Goal: Information Seeking & Learning: Learn about a topic

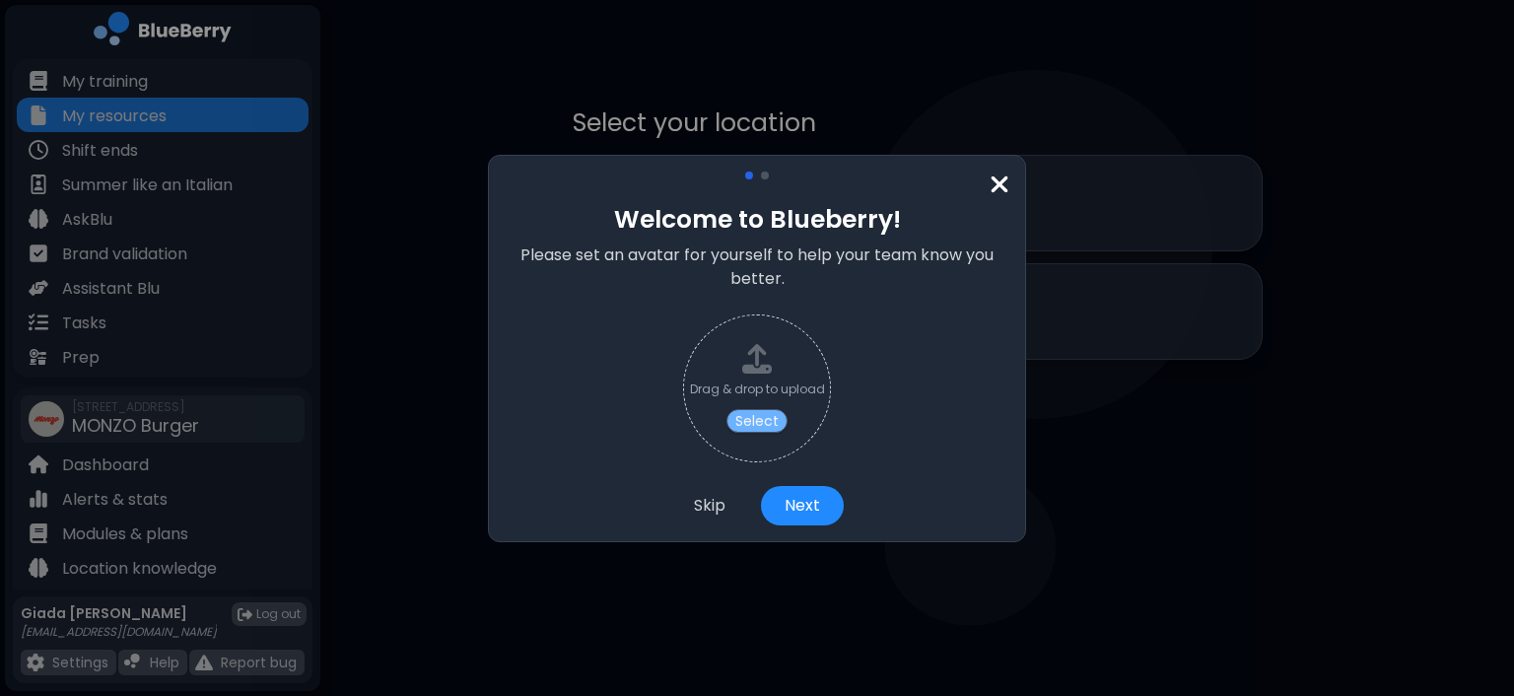
click at [762, 416] on button "Select" at bounding box center [756, 421] width 61 height 24
type input "**********"
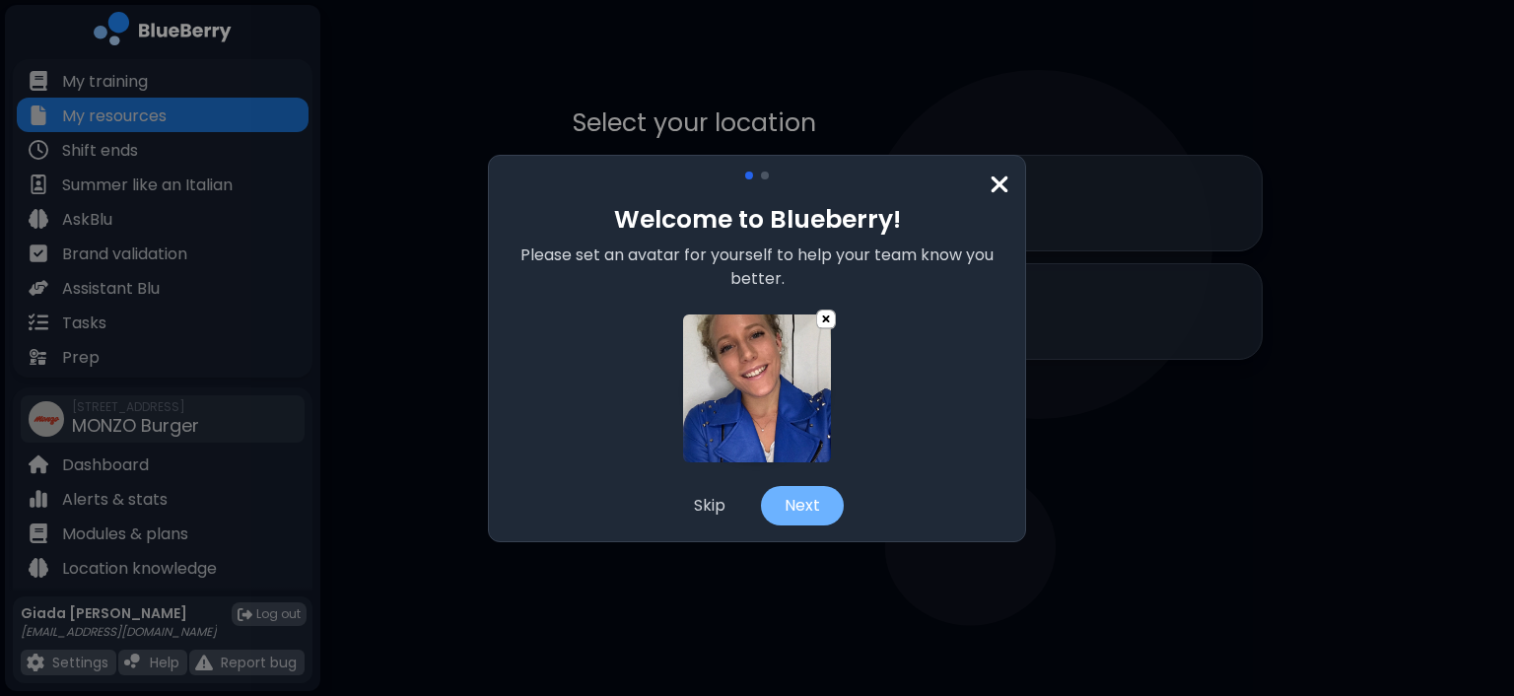
click at [807, 499] on button "Next" at bounding box center [802, 505] width 83 height 39
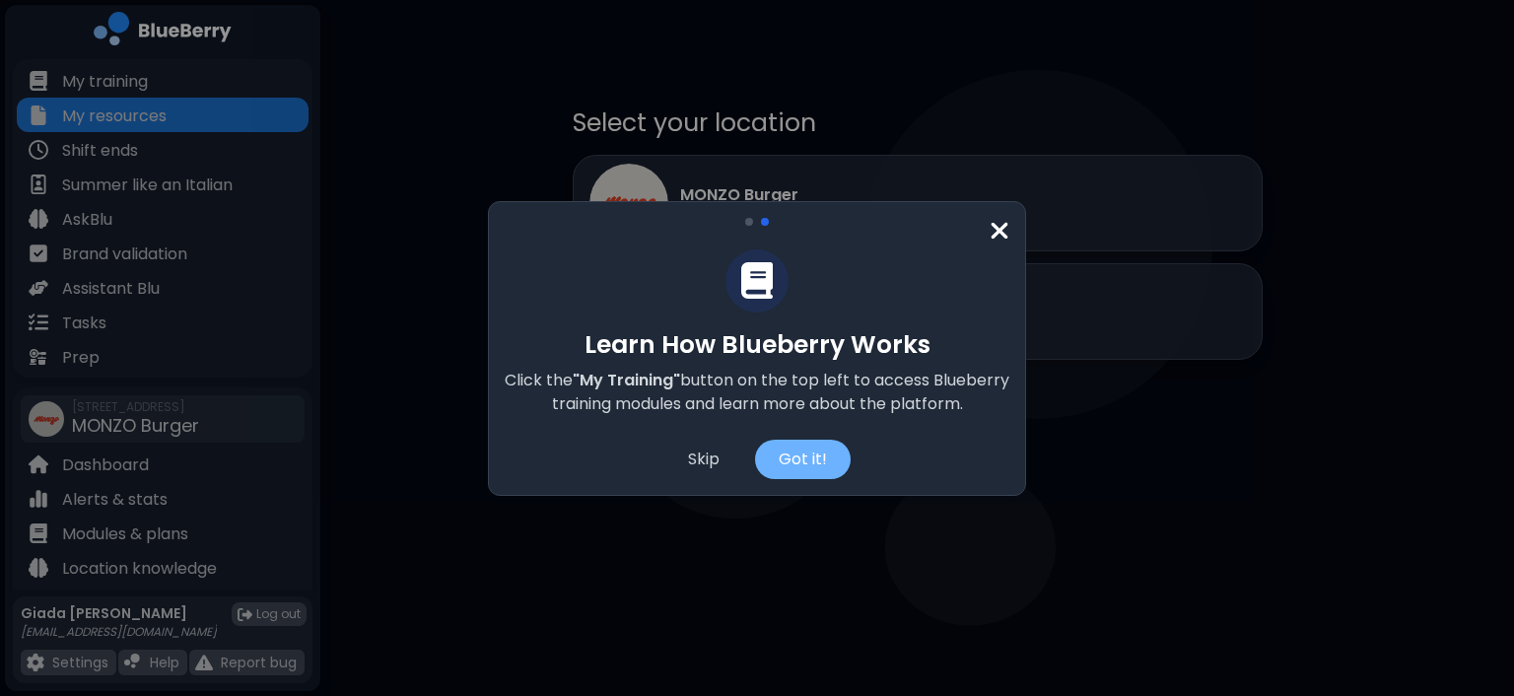
click at [791, 462] on div "Got it!" at bounding box center [803, 459] width 96 height 39
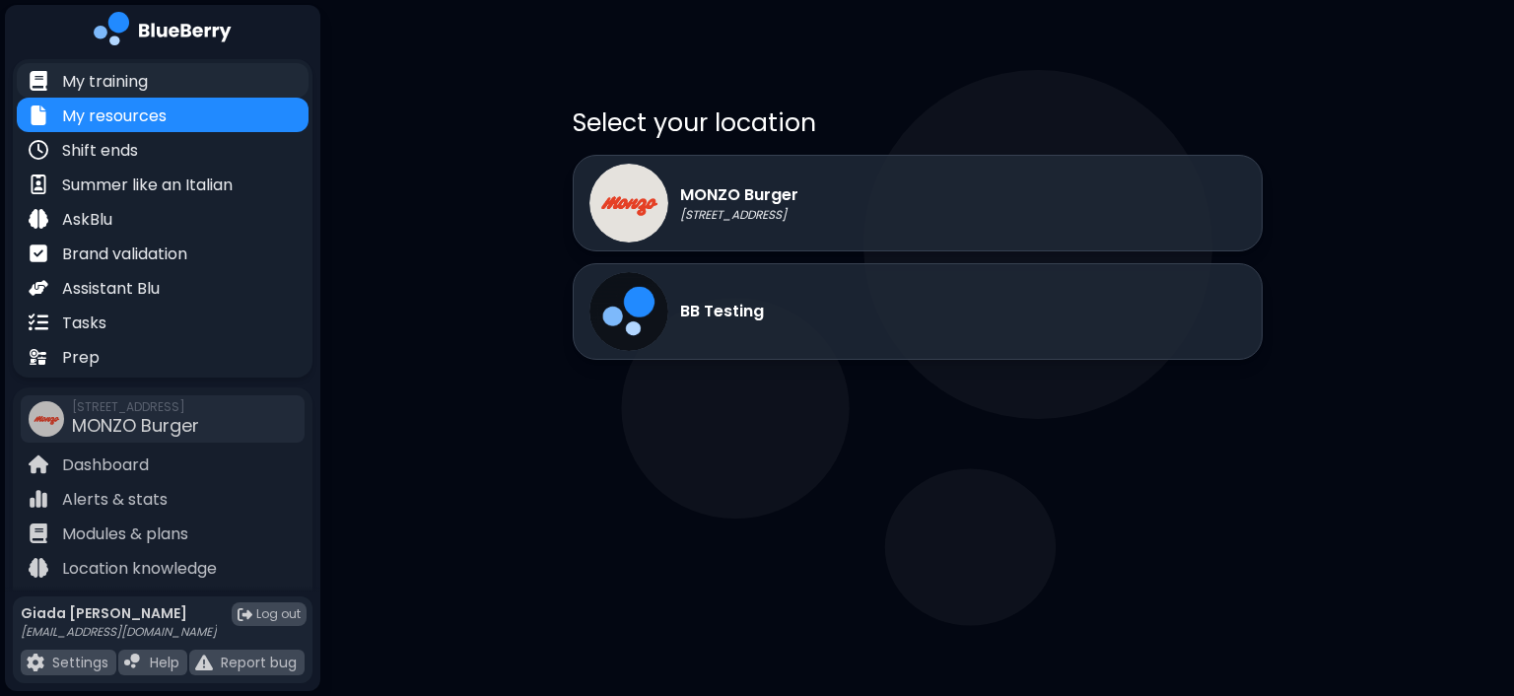
click at [169, 84] on div "My training" at bounding box center [163, 80] width 292 height 34
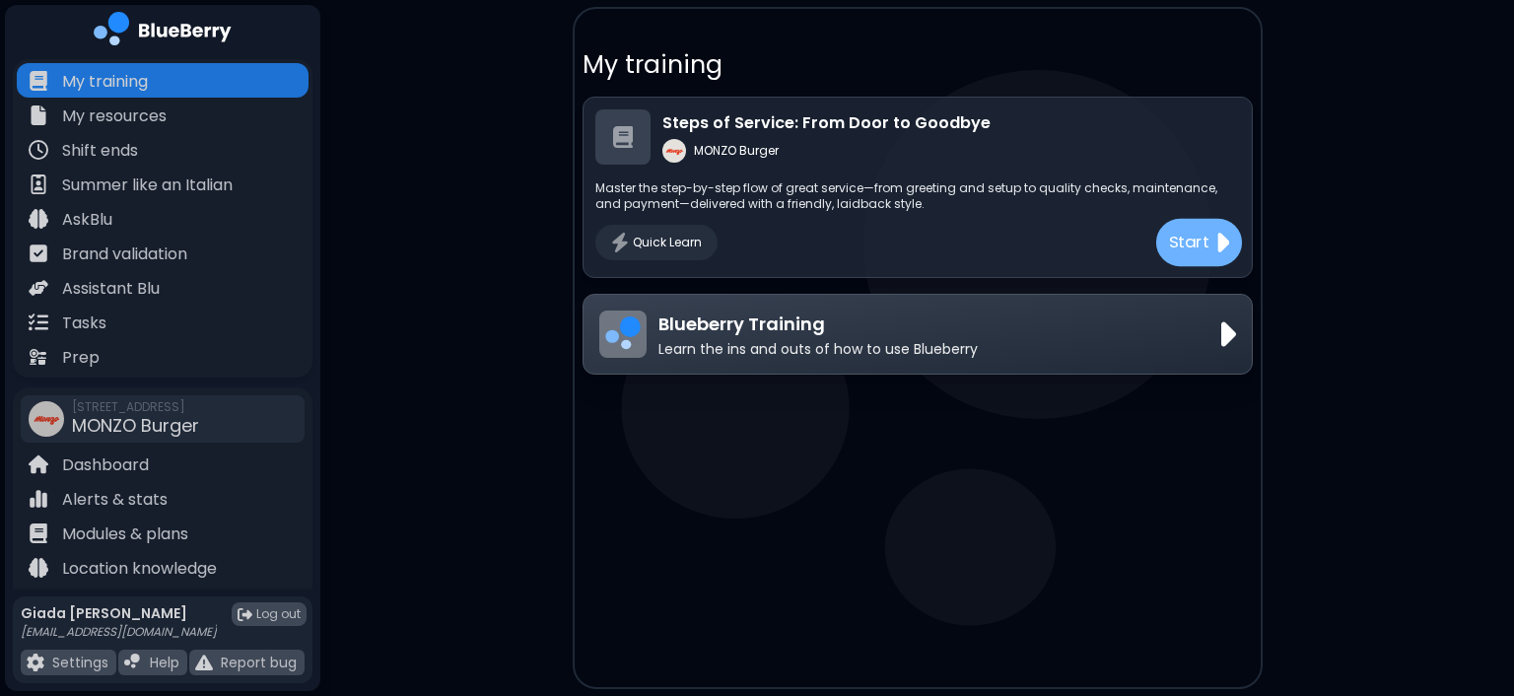
click at [1183, 239] on p "Start" at bounding box center [1188, 242] width 41 height 25
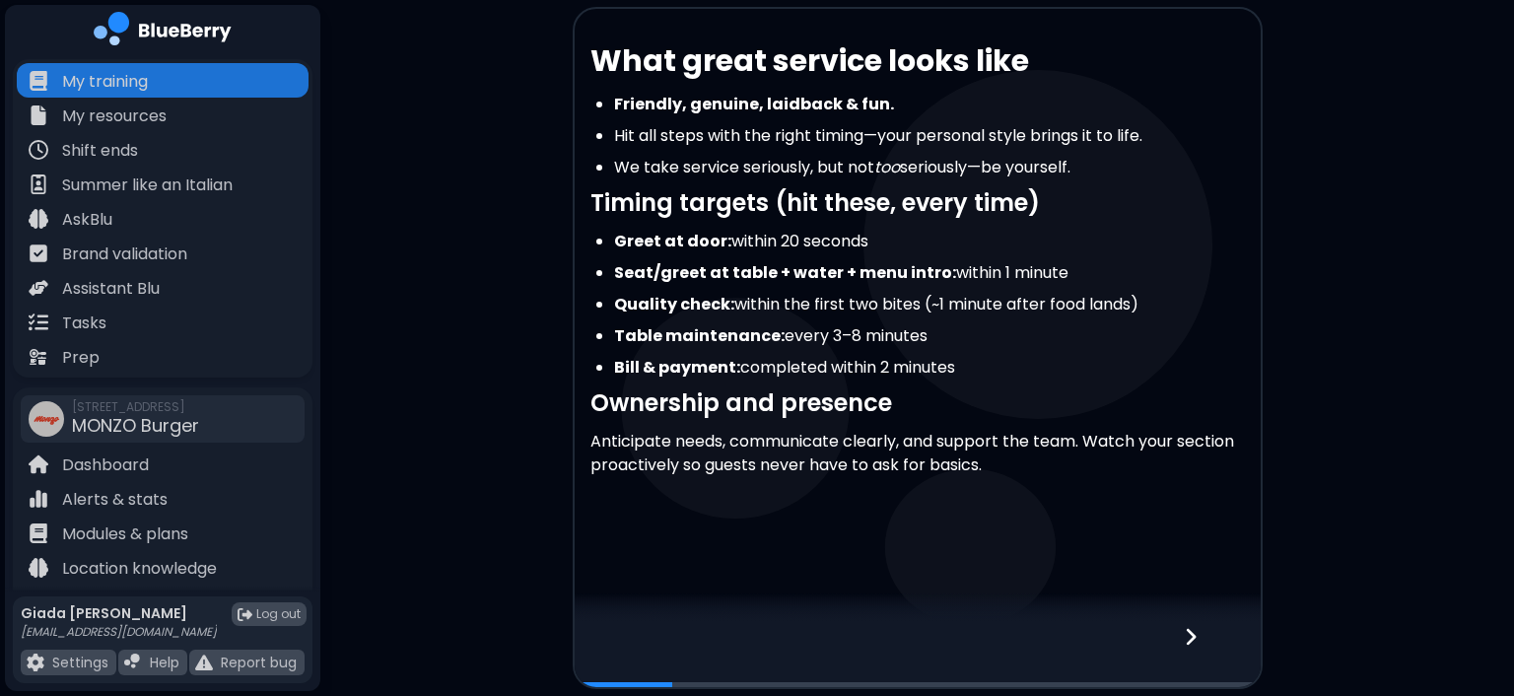
click at [1192, 643] on icon at bounding box center [1191, 637] width 14 height 22
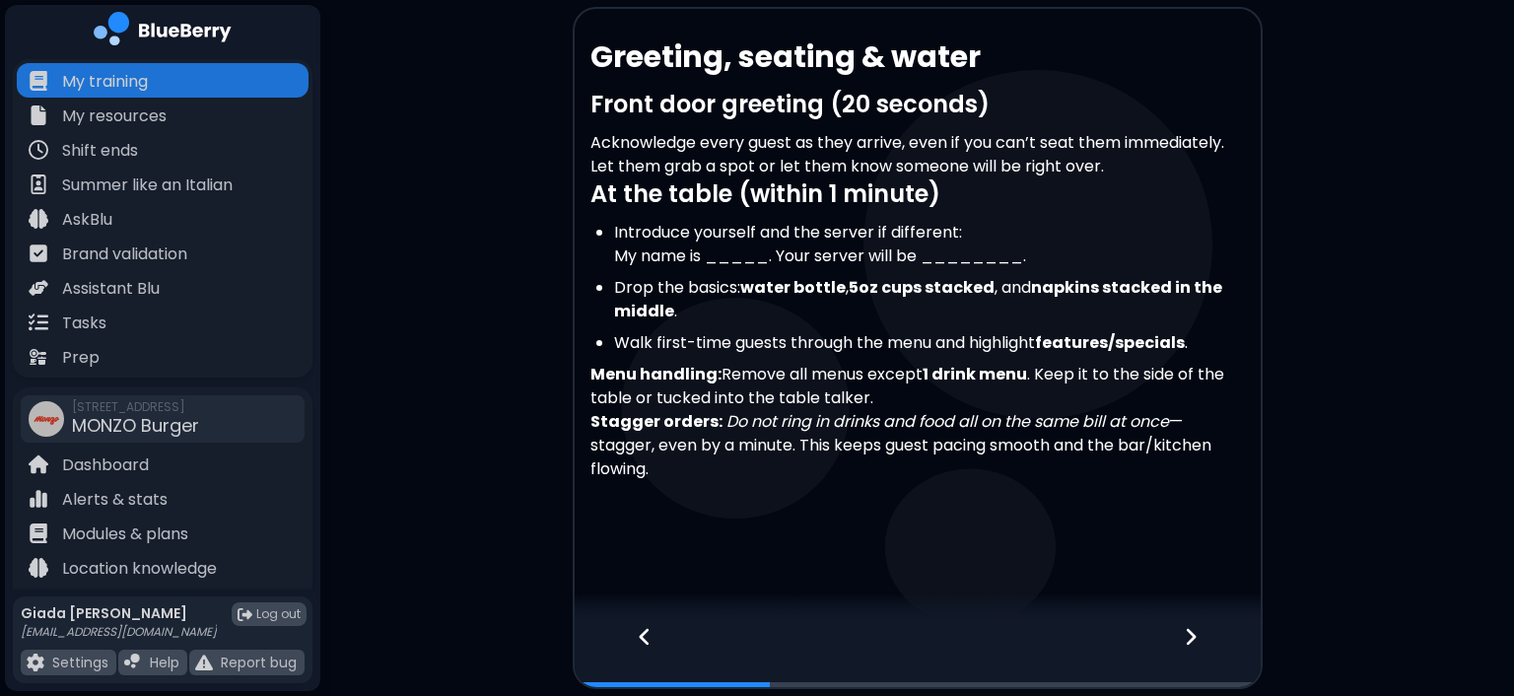
click at [1192, 643] on icon at bounding box center [1191, 637] width 14 height 22
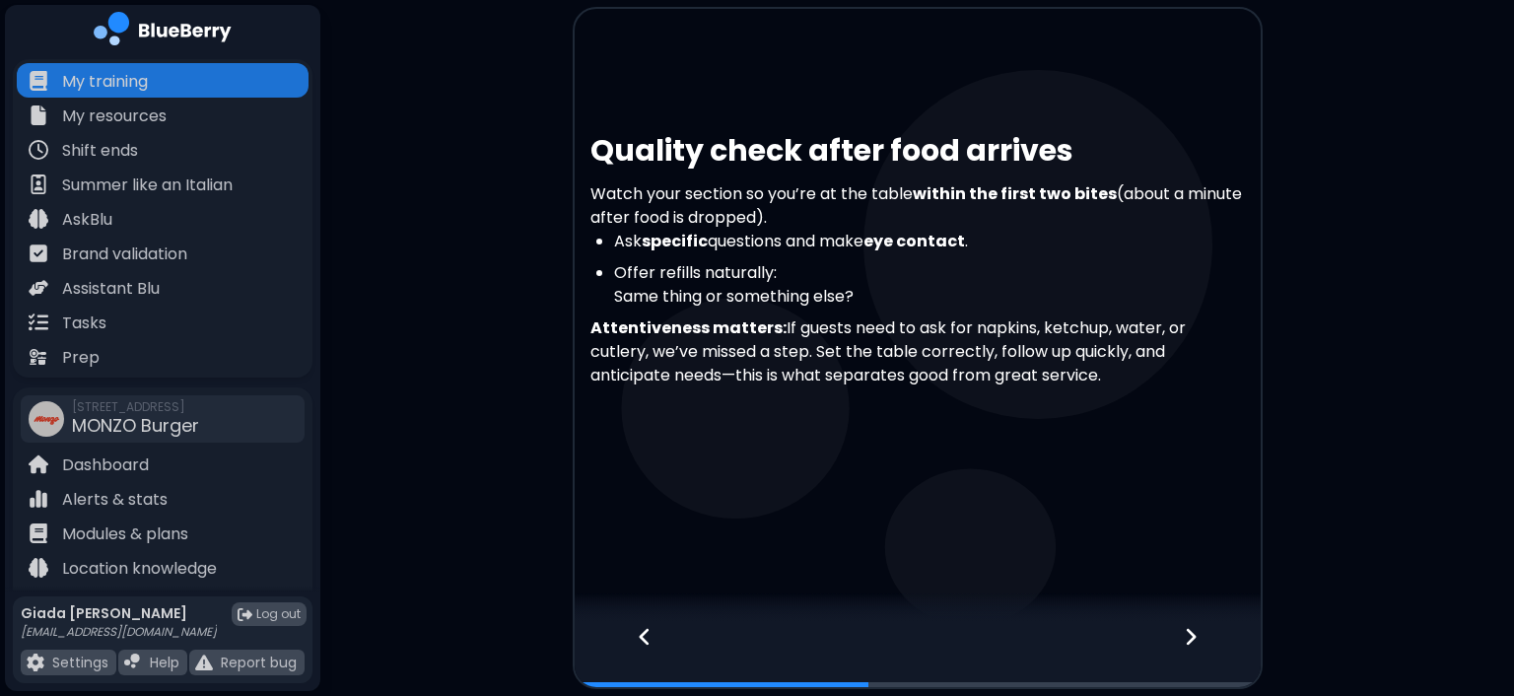
click at [1194, 632] on icon at bounding box center [1191, 637] width 14 height 22
